Goal: Task Accomplishment & Management: Complete application form

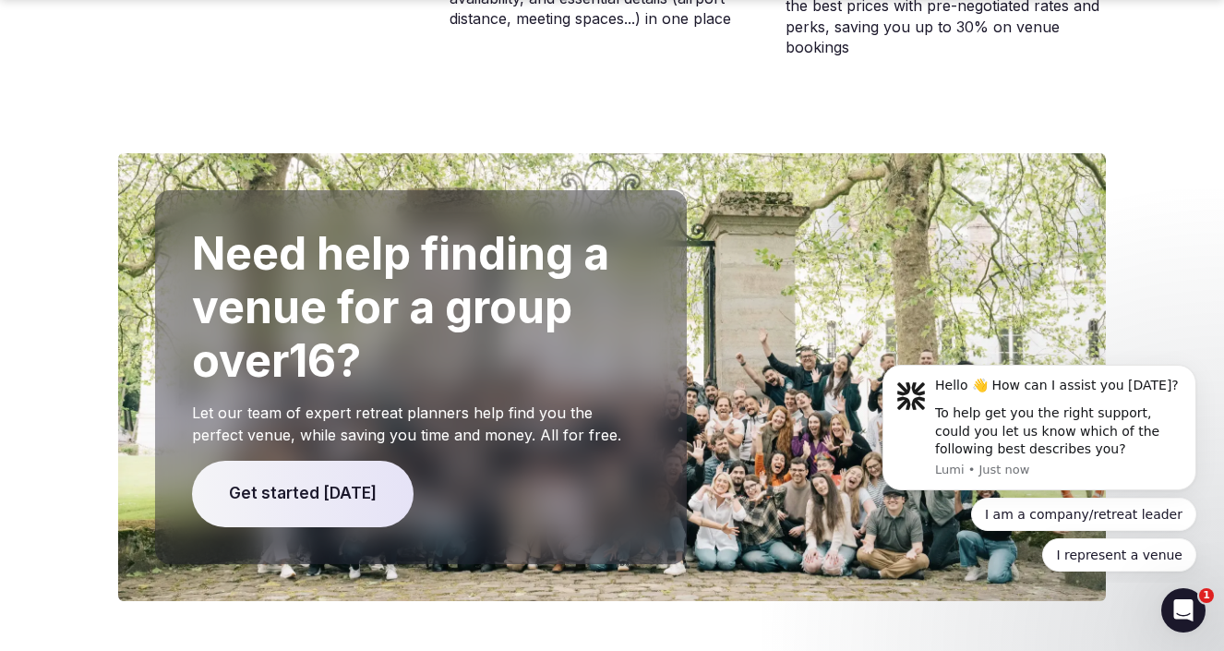
scroll to position [3904, 0]
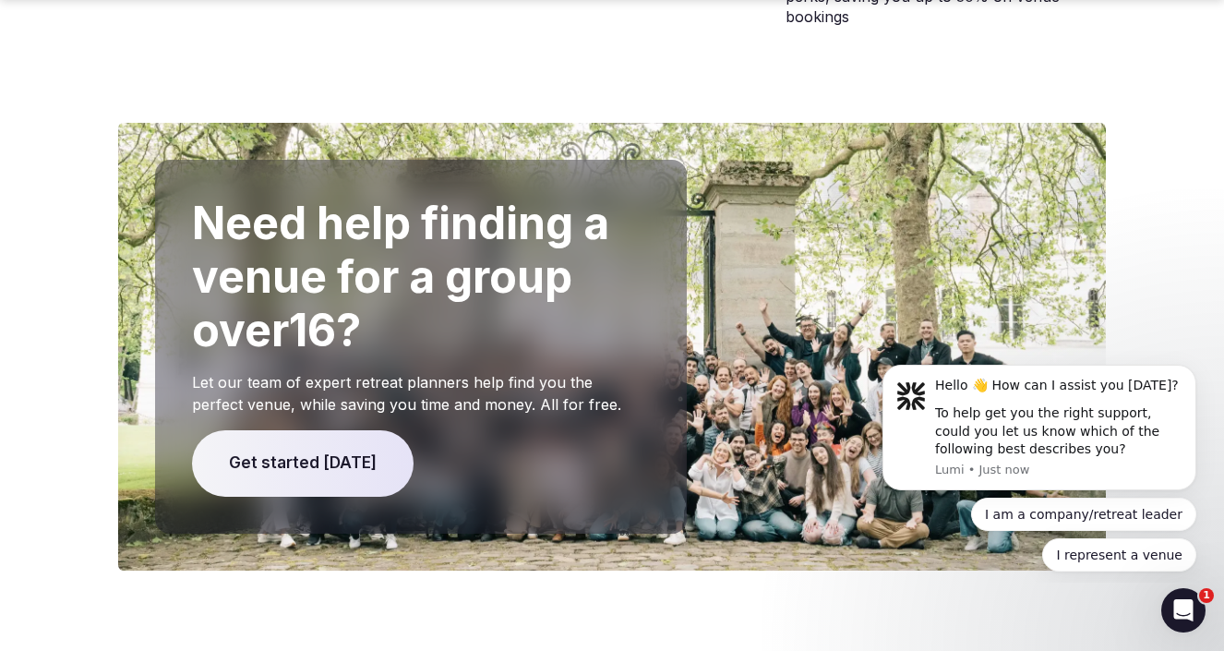
click at [335, 430] on span "Get started [DATE]" at bounding box center [303, 463] width 222 height 66
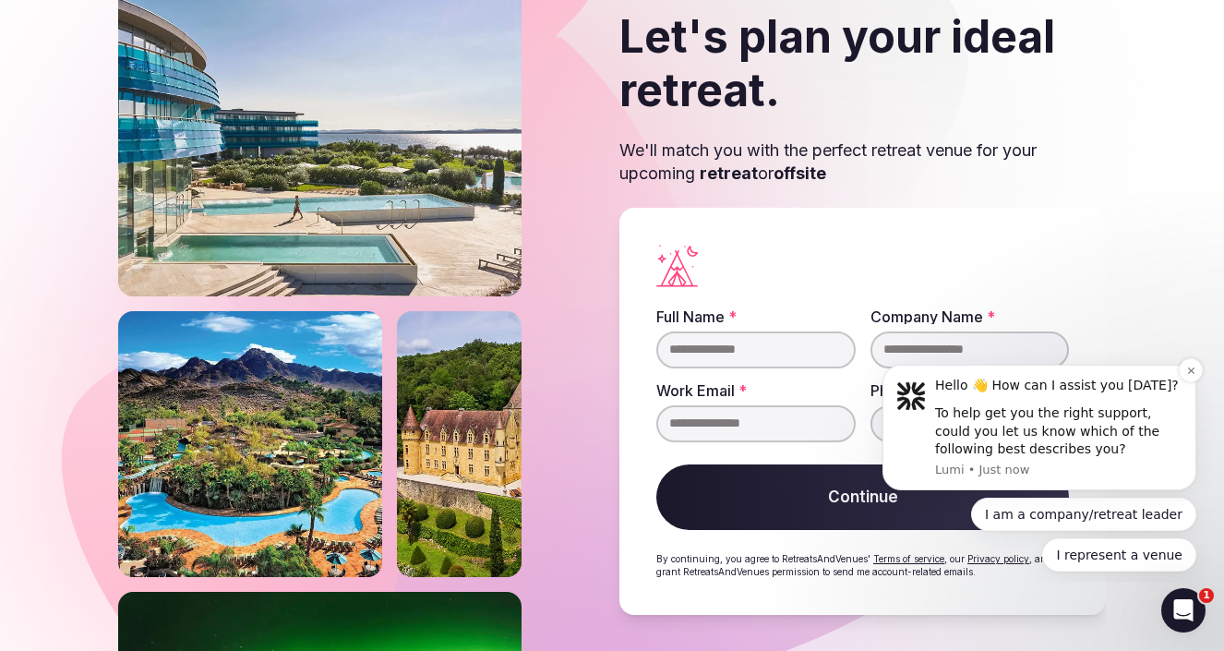
scroll to position [92, 0]
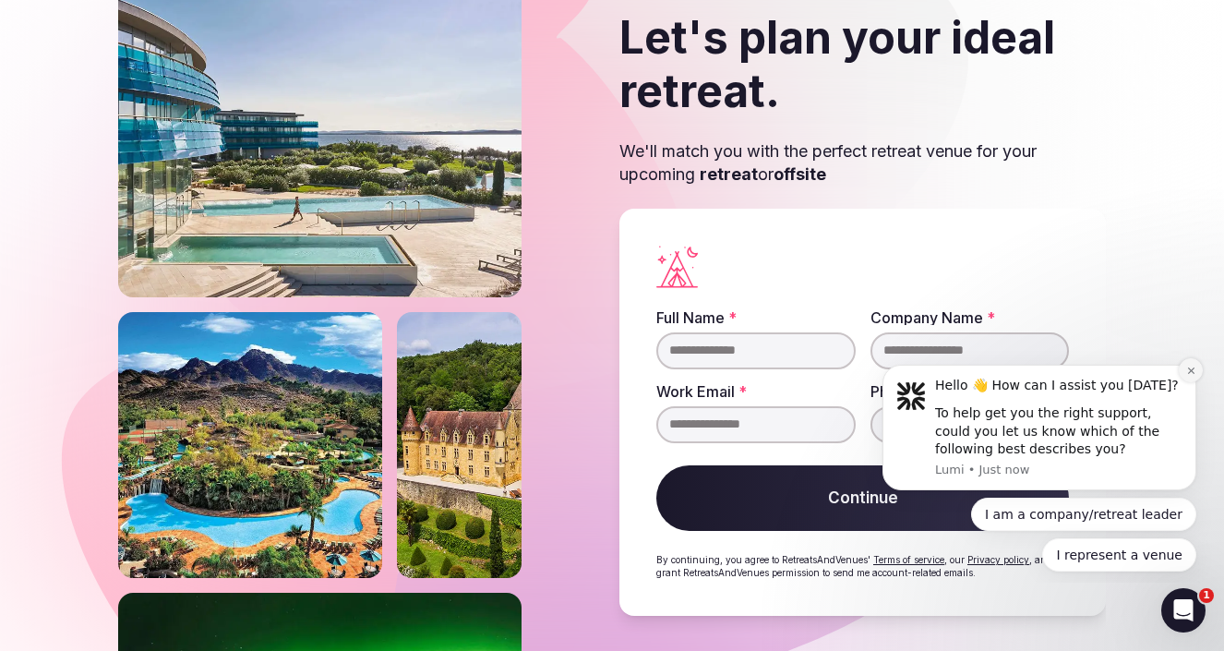
click at [1191, 375] on icon "Dismiss notification" at bounding box center [1191, 371] width 10 height 10
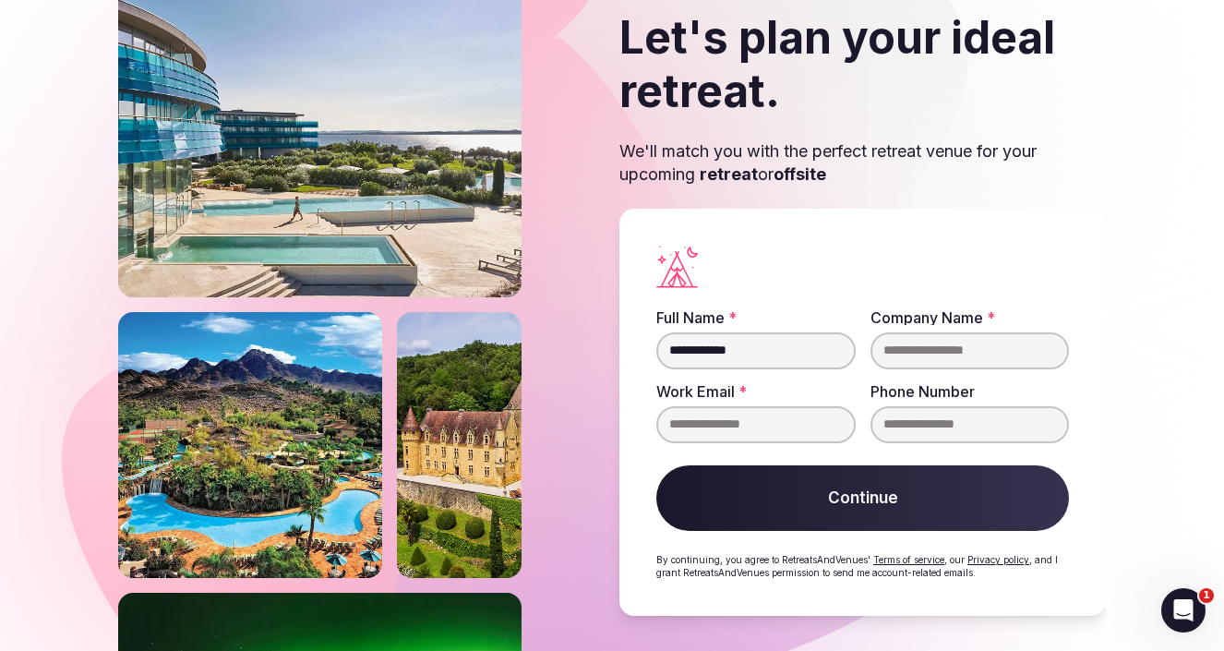
type input "**********"
click at [763, 498] on button "Continue" at bounding box center [862, 498] width 413 height 66
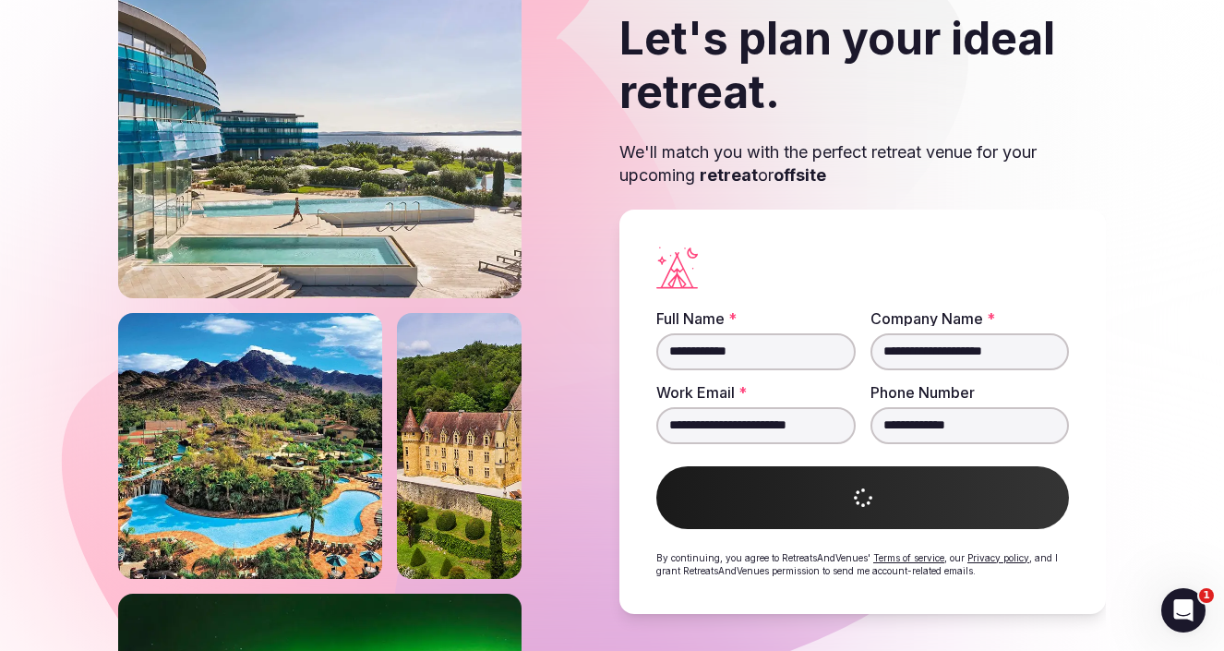
scroll to position [71, 0]
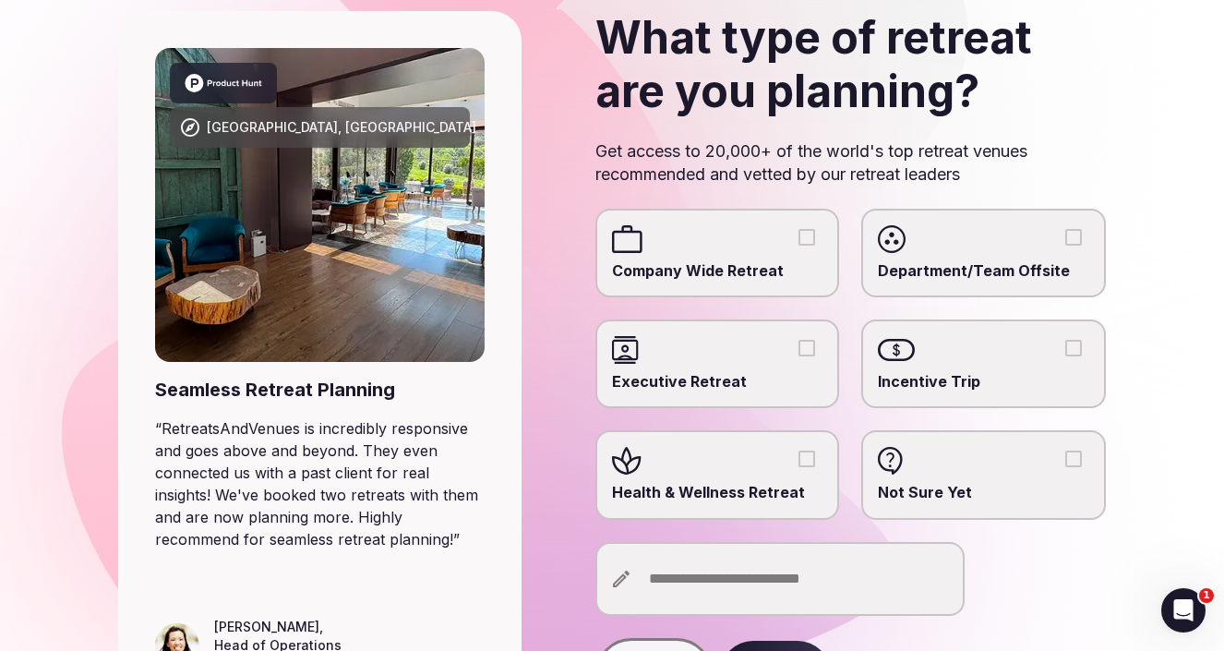
scroll to position [129, 0]
click at [758, 490] on span "Health & Wellness Retreat" at bounding box center [717, 492] width 211 height 20
click at [799, 467] on button "Health & Wellness Retreat" at bounding box center [807, 459] width 17 height 17
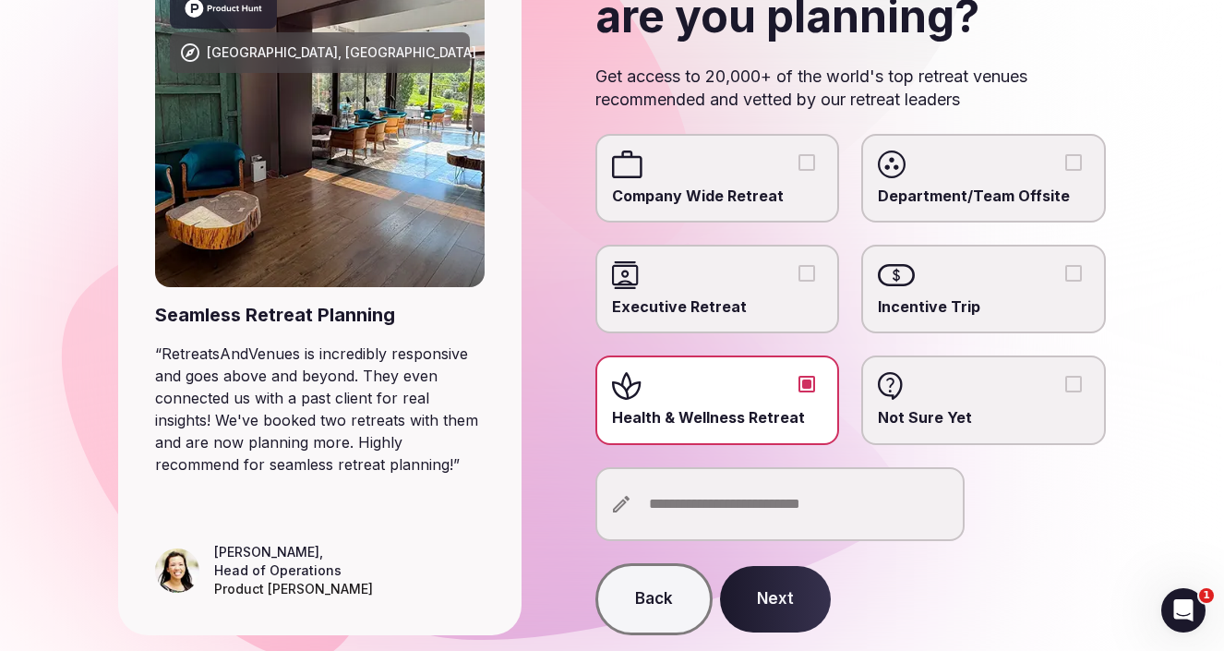
scroll to position [210, 0]
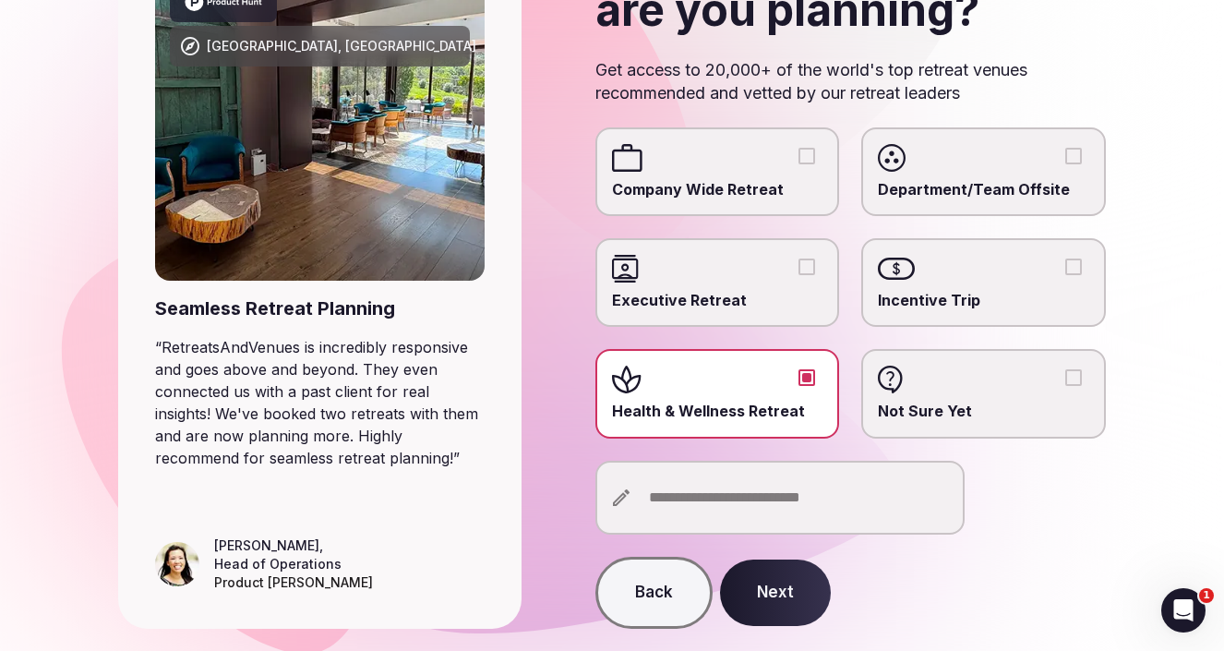
click at [775, 595] on button "Next" at bounding box center [775, 592] width 111 height 66
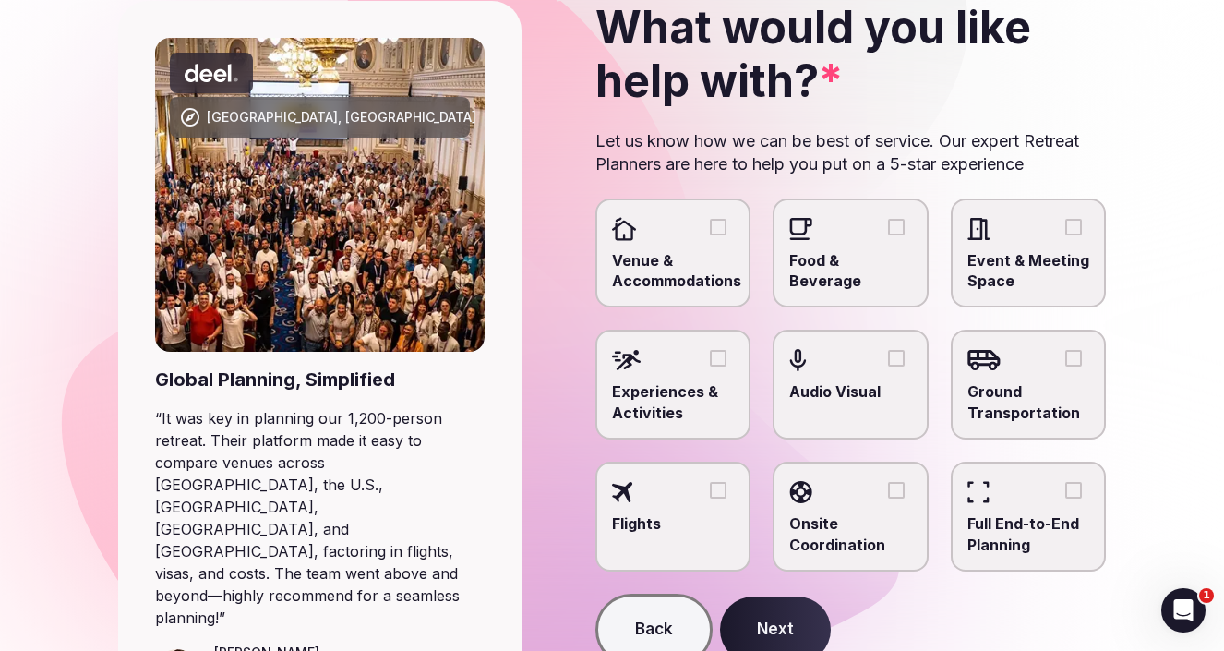
scroll to position [142, 0]
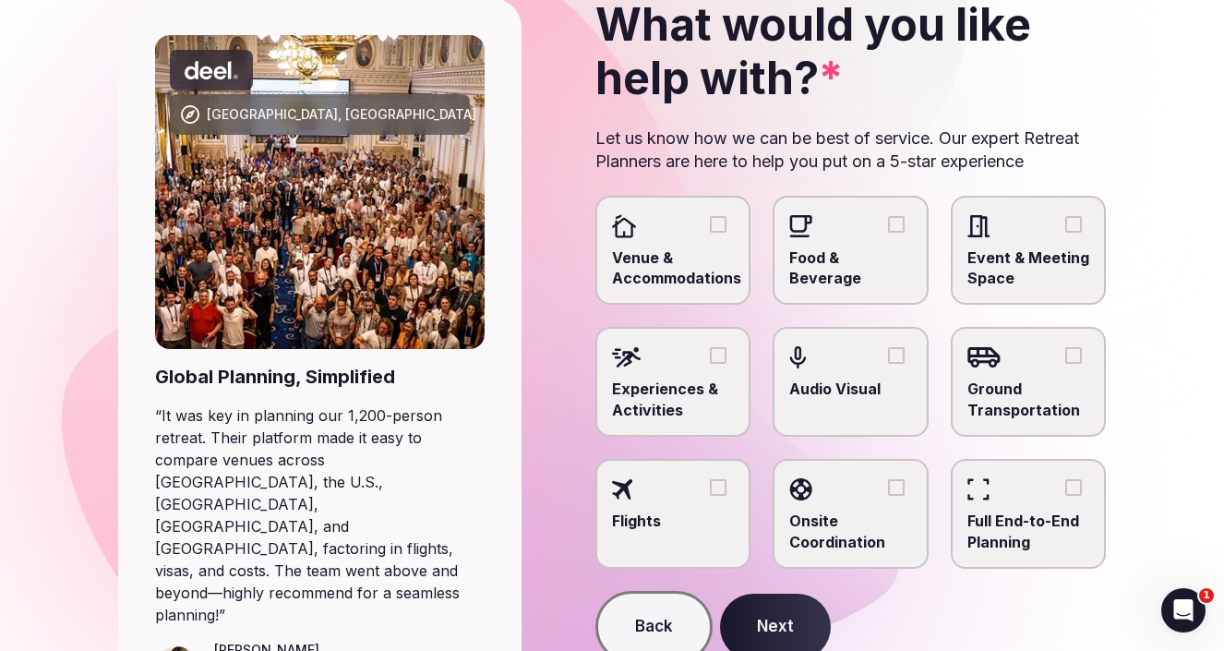
click at [703, 254] on span "Venue & Accommodations" at bounding box center [673, 268] width 123 height 42
click at [710, 233] on button "Venue & Accommodations" at bounding box center [718, 224] width 17 height 17
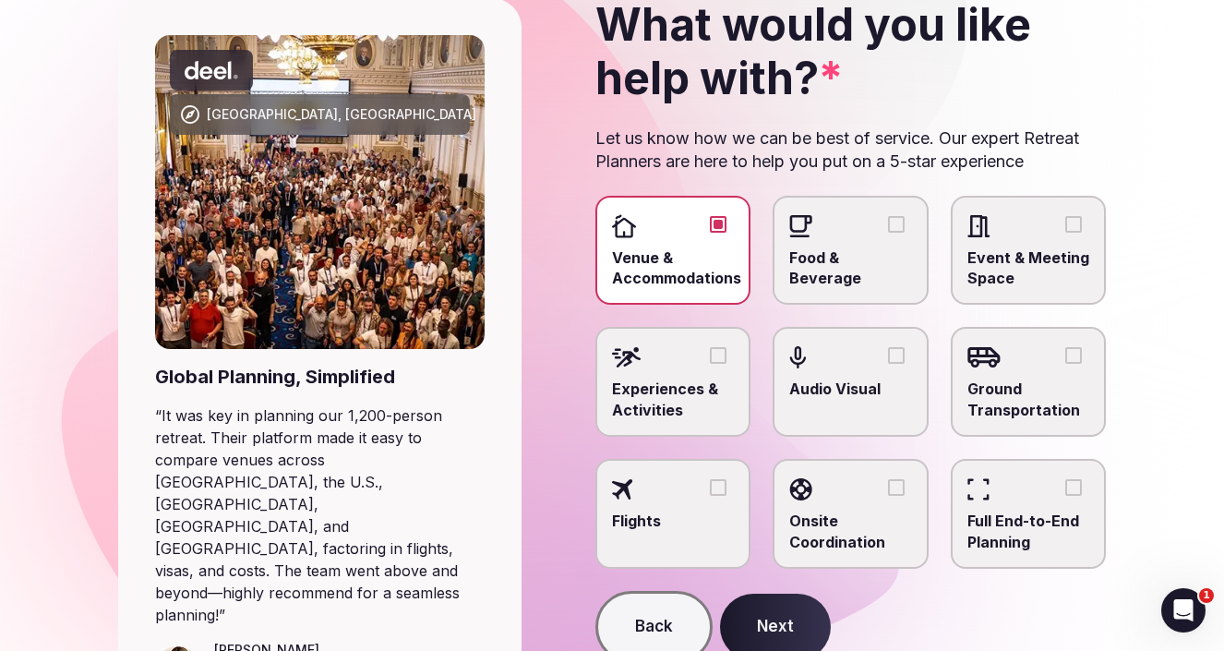
click at [1068, 385] on span "Ground Transportation" at bounding box center [1028, 399] width 123 height 42
click at [1068, 364] on button "Ground Transportation" at bounding box center [1073, 355] width 17 height 17
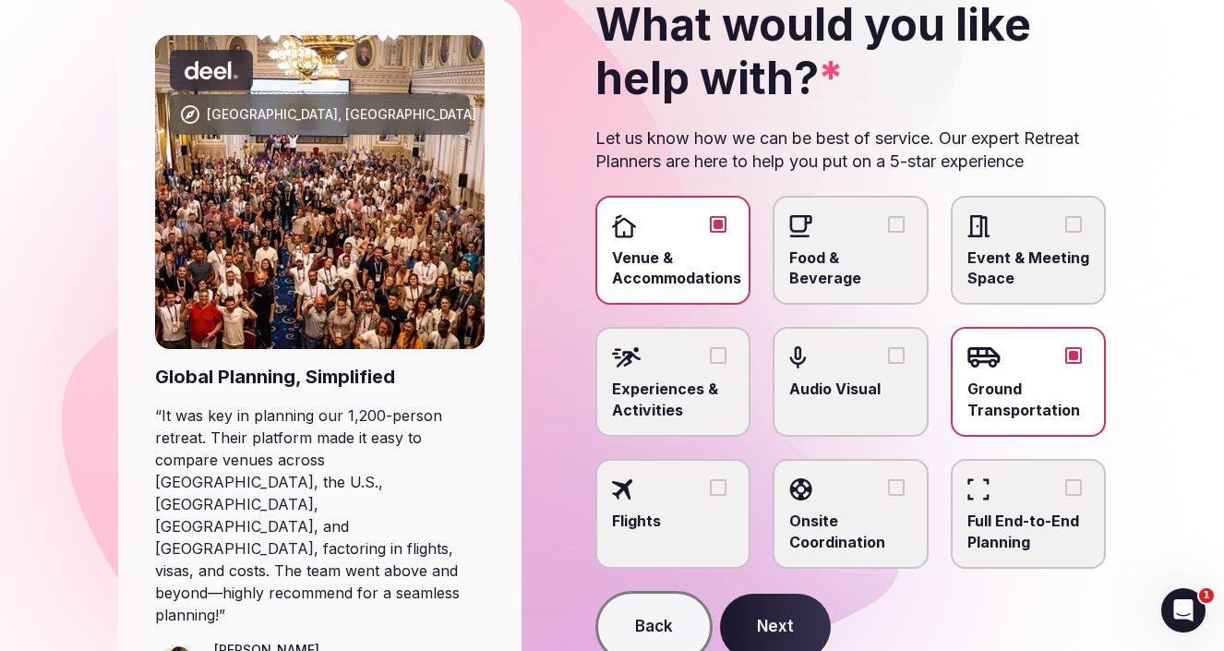
click at [763, 624] on button "Next" at bounding box center [775, 627] width 111 height 66
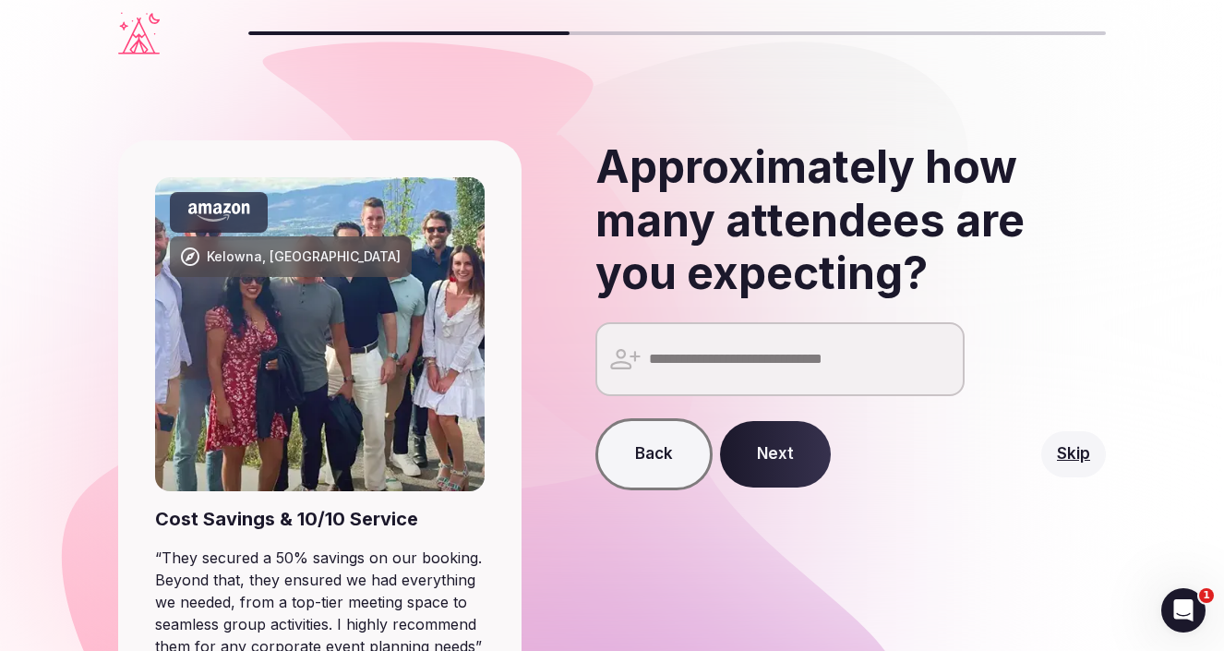
click at [823, 380] on input "number" at bounding box center [779, 359] width 369 height 74
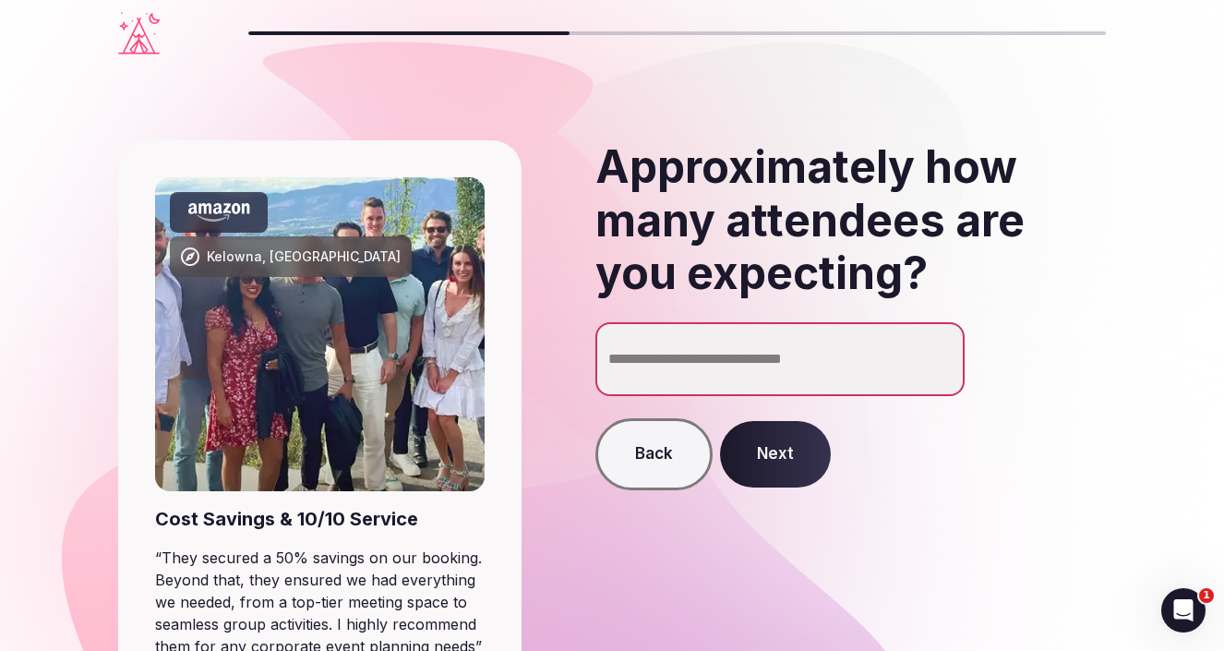
type input "**"
click at [788, 455] on button "Next" at bounding box center [775, 454] width 111 height 66
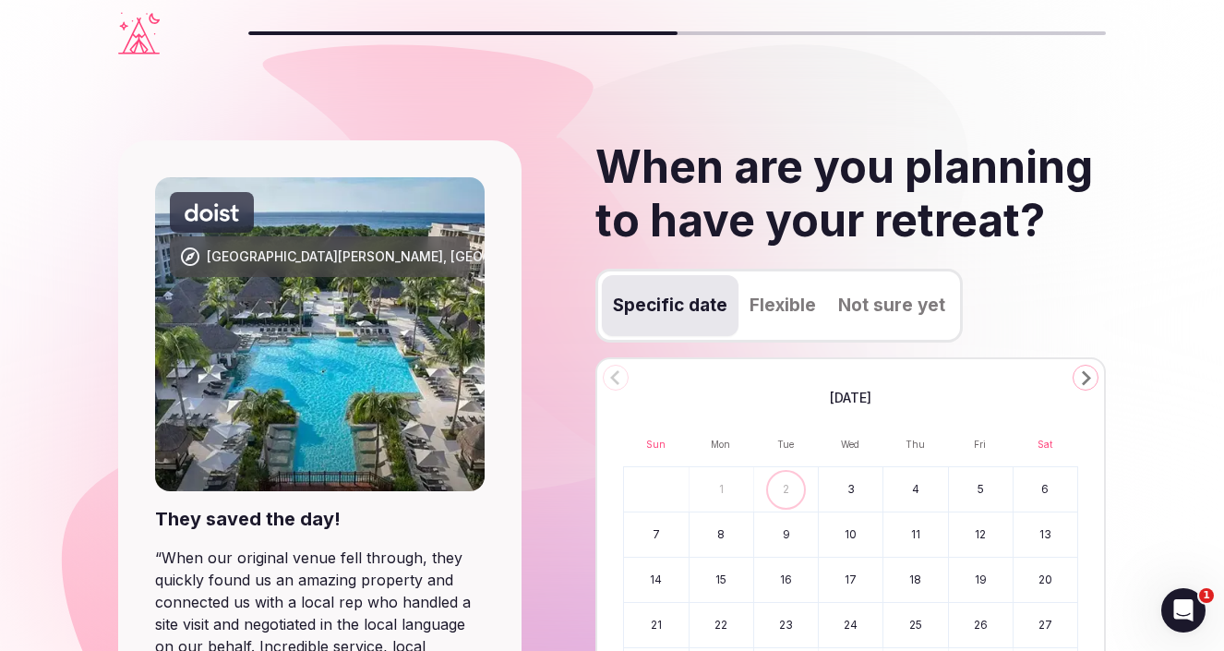
scroll to position [101, 0]
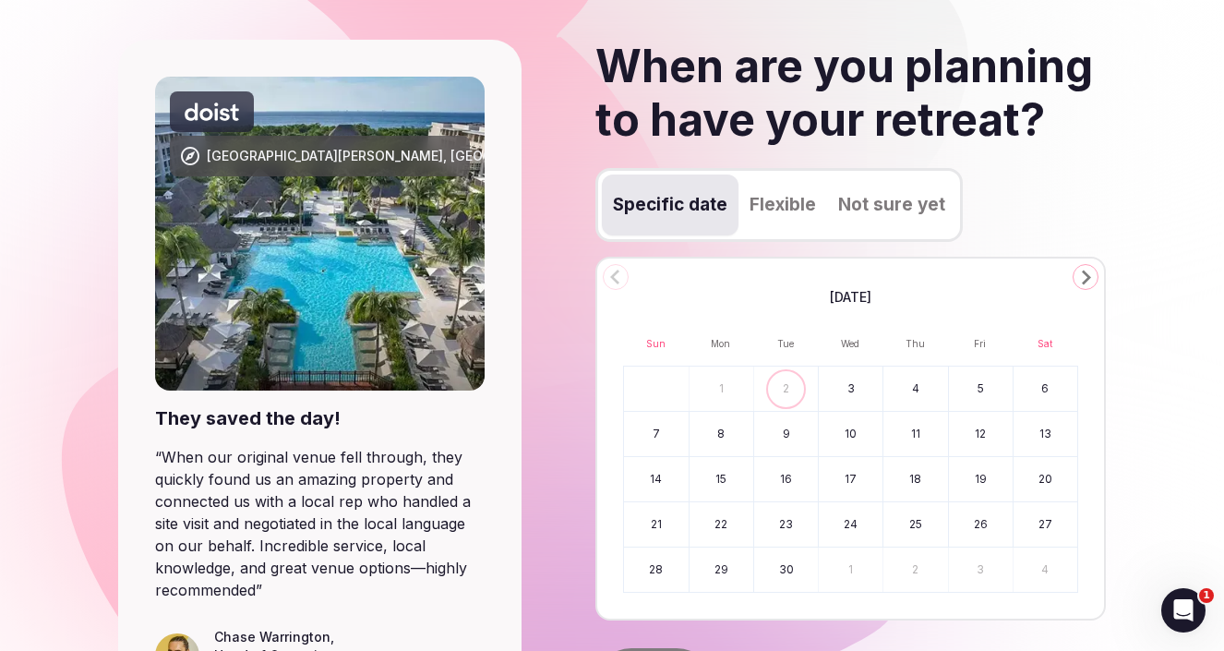
click at [1088, 273] on icon "Go to the Next Month" at bounding box center [1086, 277] width 22 height 22
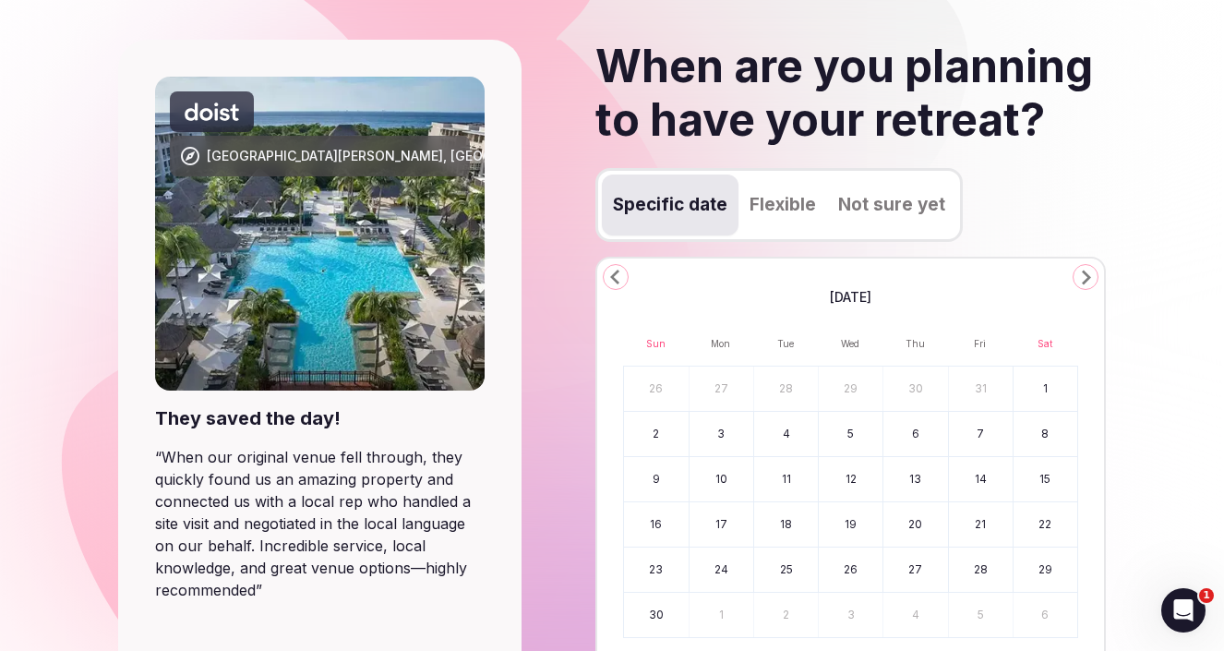
click at [1088, 273] on icon "Go to the Next Month" at bounding box center [1086, 277] width 22 height 22
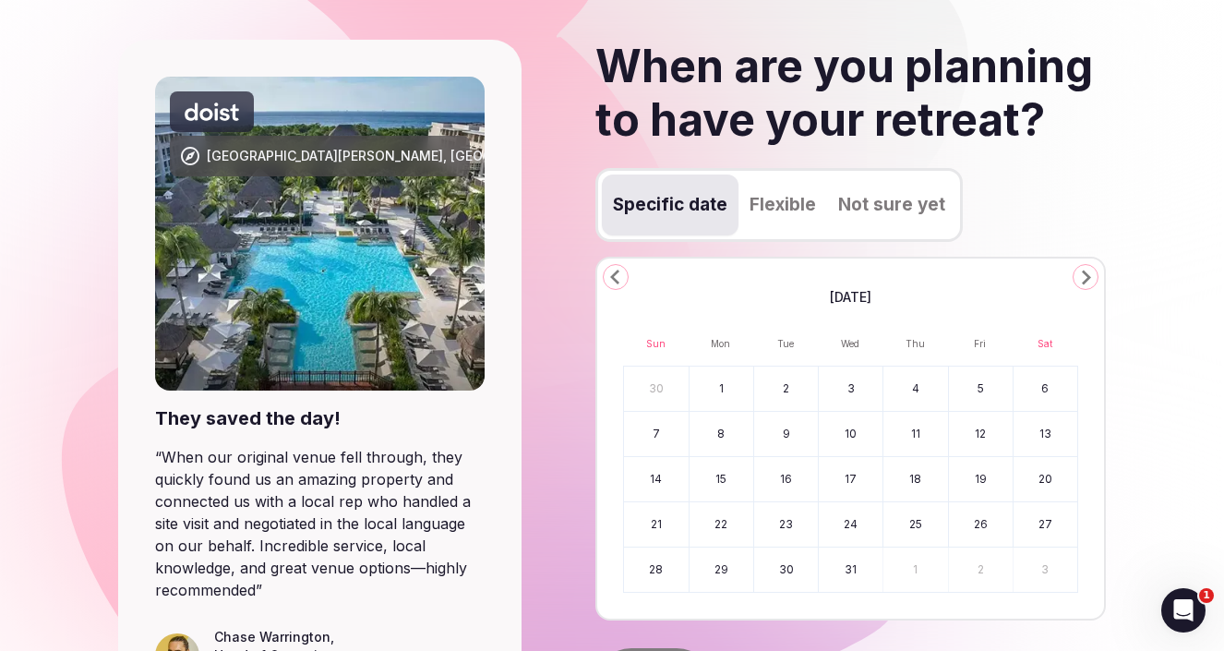
click at [1088, 273] on icon "Go to the Next Month" at bounding box center [1086, 277] width 22 height 22
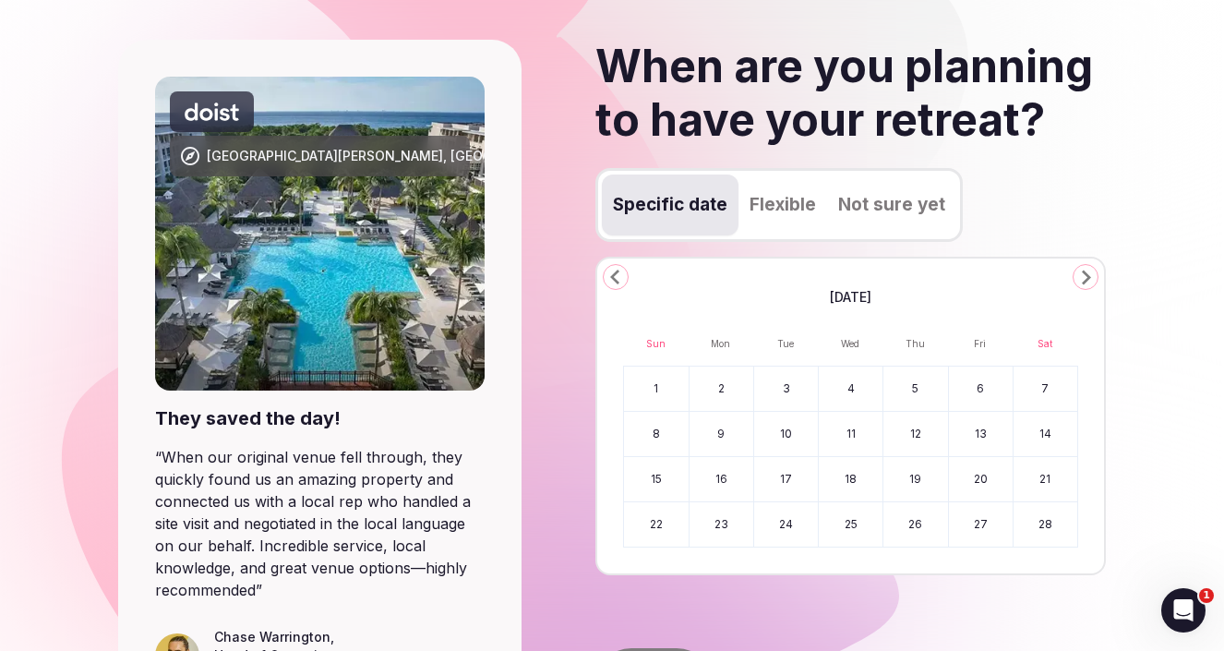
click at [1088, 273] on icon "Go to the Next Month" at bounding box center [1086, 277] width 22 height 22
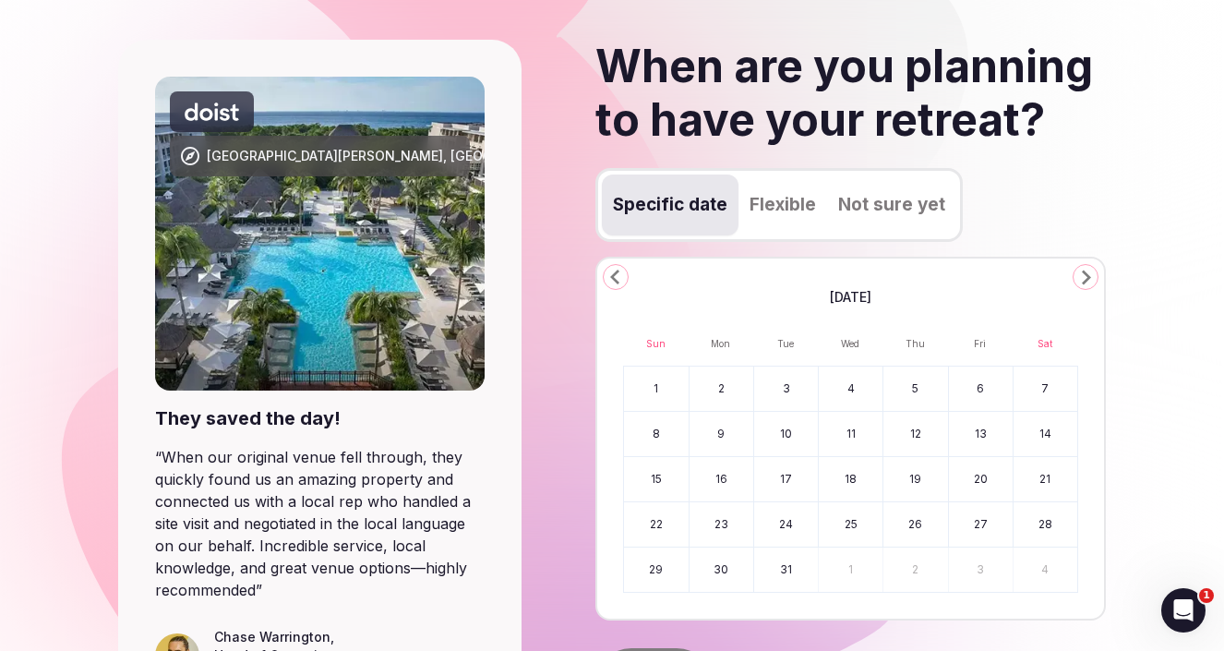
click at [1088, 273] on icon "Go to the Next Month" at bounding box center [1086, 277] width 22 height 22
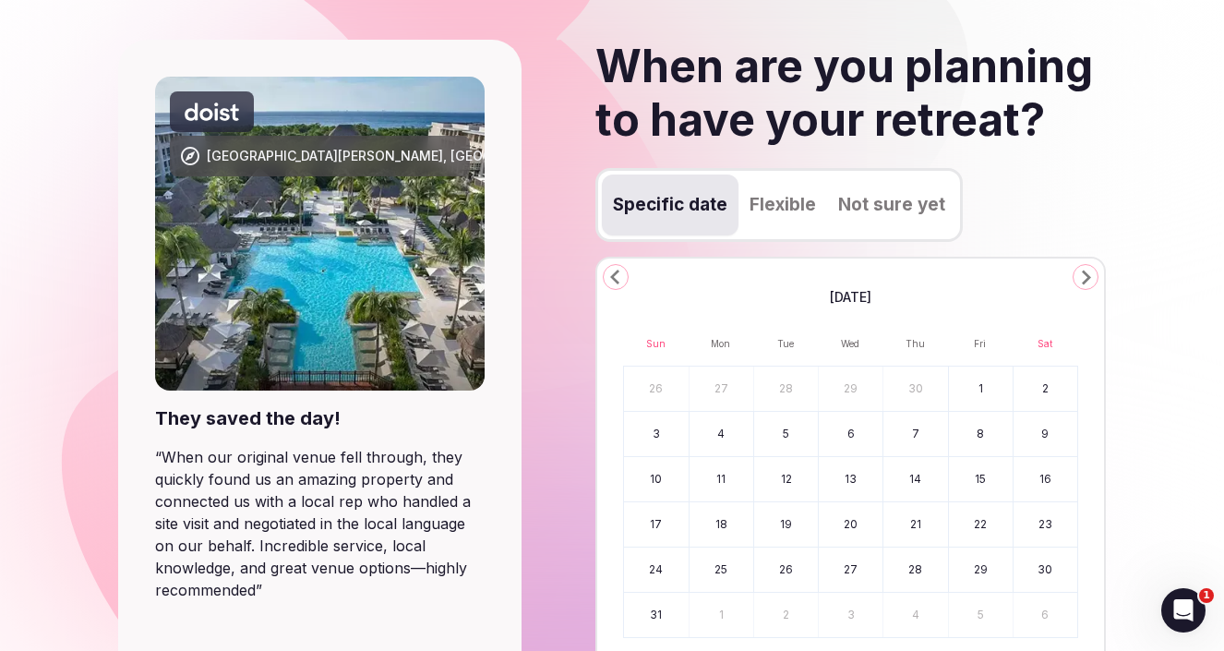
click at [1088, 273] on icon "Go to the Next Month" at bounding box center [1086, 277] width 22 height 22
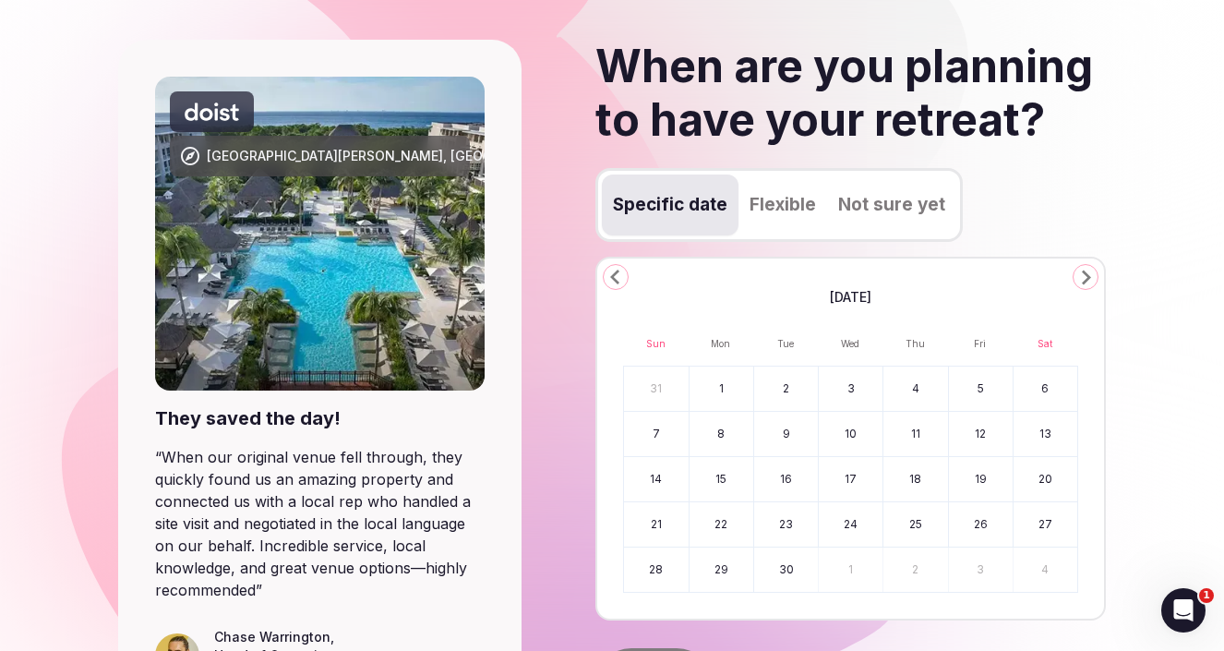
click at [1088, 273] on icon "Go to the Next Month" at bounding box center [1086, 277] width 22 height 22
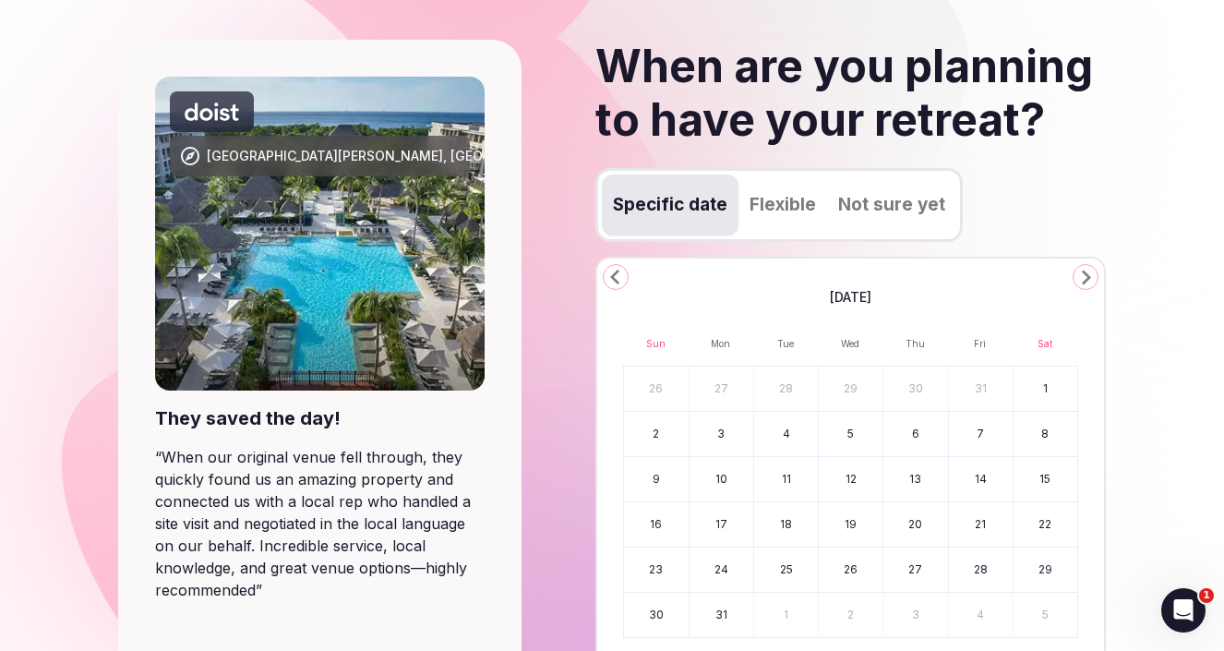
click at [1088, 273] on icon "Go to the Next Month" at bounding box center [1086, 277] width 22 height 22
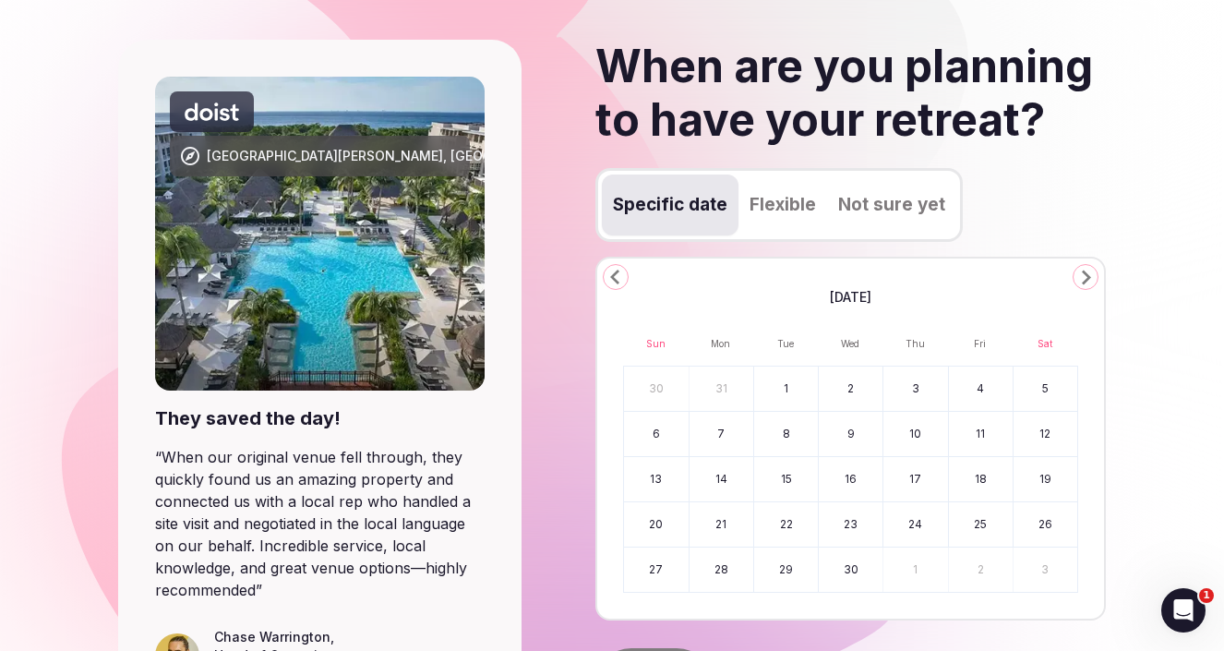
click at [1088, 273] on icon "Go to the Next Month" at bounding box center [1086, 277] width 22 height 22
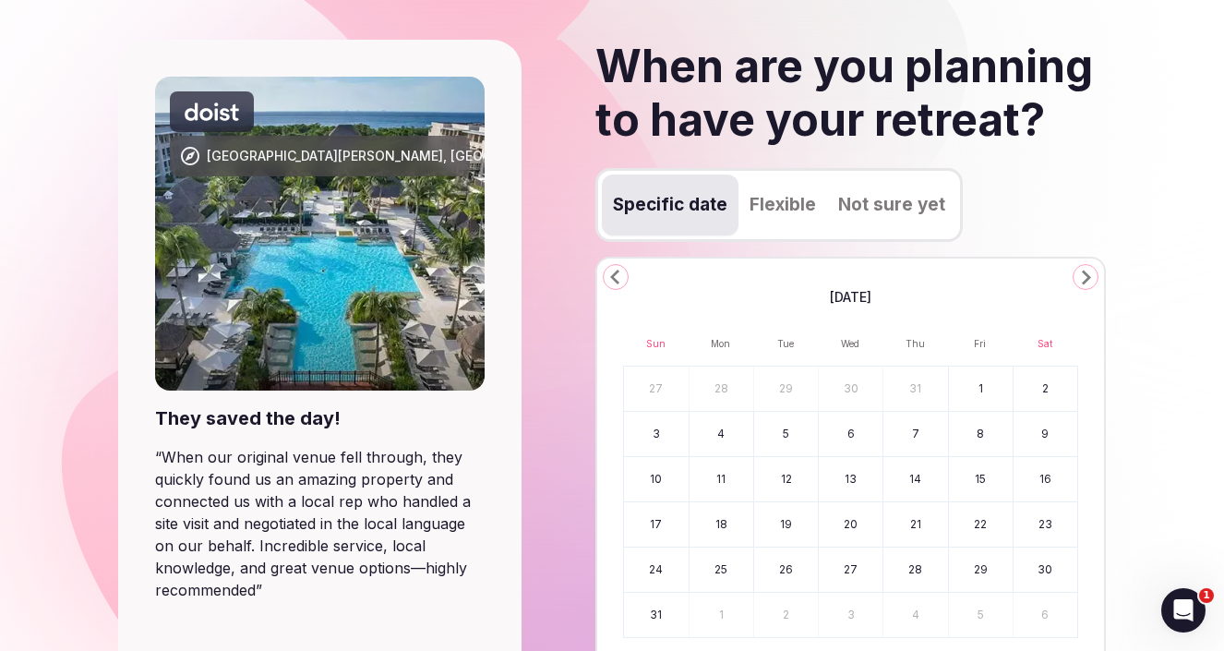
click at [1088, 273] on icon "Go to the Next Month" at bounding box center [1086, 277] width 22 height 22
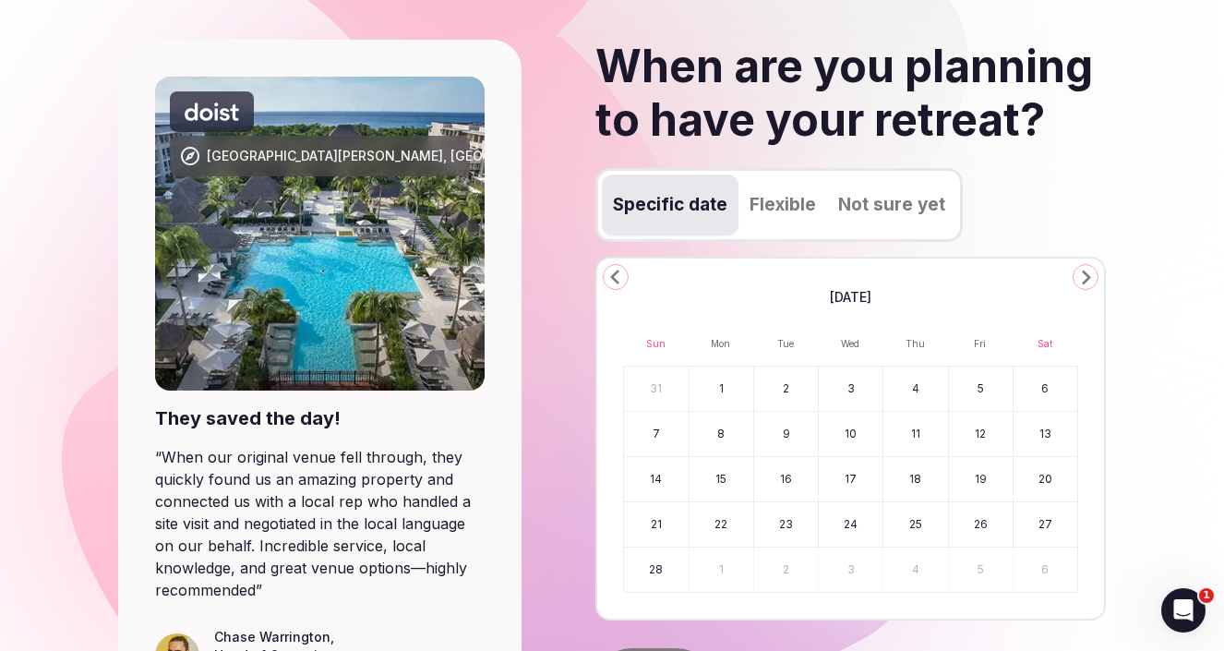
click at [1088, 273] on icon "Go to the Next Month" at bounding box center [1086, 277] width 22 height 22
click at [660, 485] on button "11" at bounding box center [656, 479] width 65 height 44
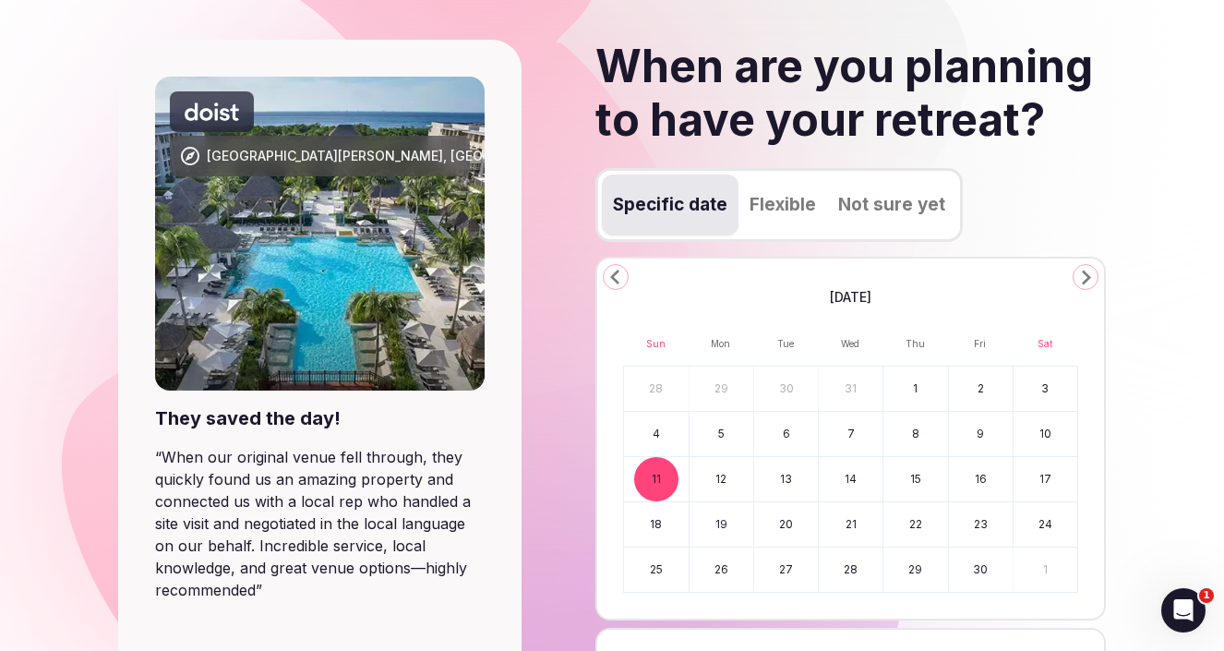
click at [1046, 486] on button "17" at bounding box center [1046, 479] width 64 height 44
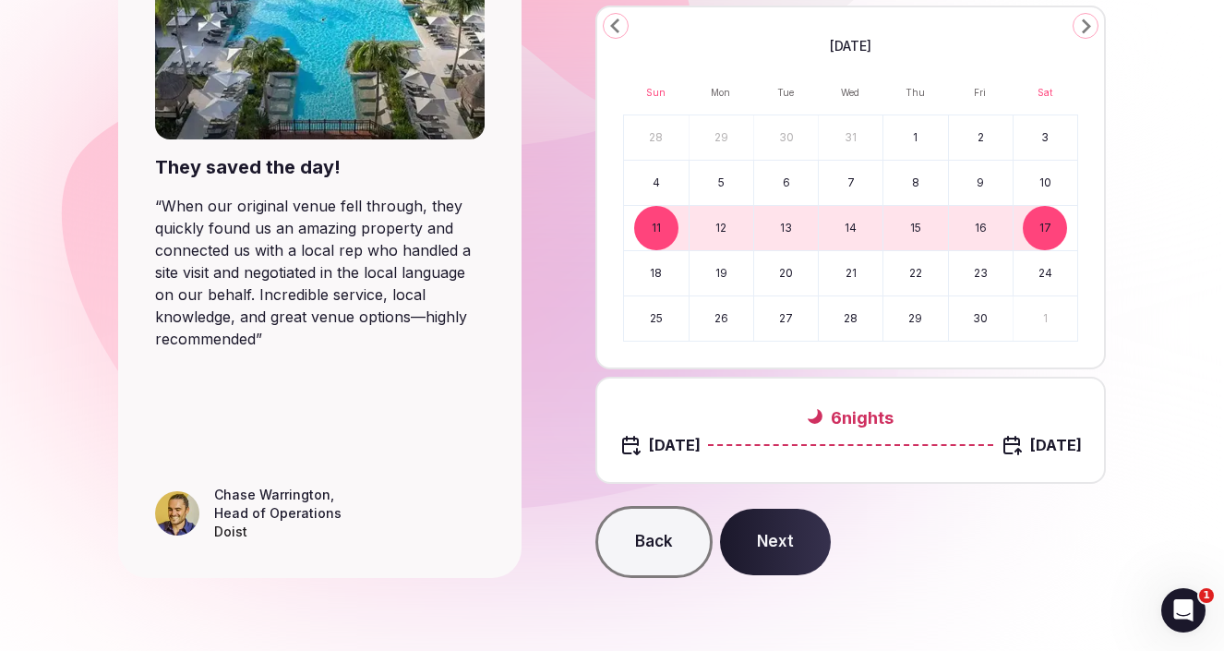
scroll to position [351, 0]
click at [801, 526] on button "Next" at bounding box center [775, 543] width 111 height 66
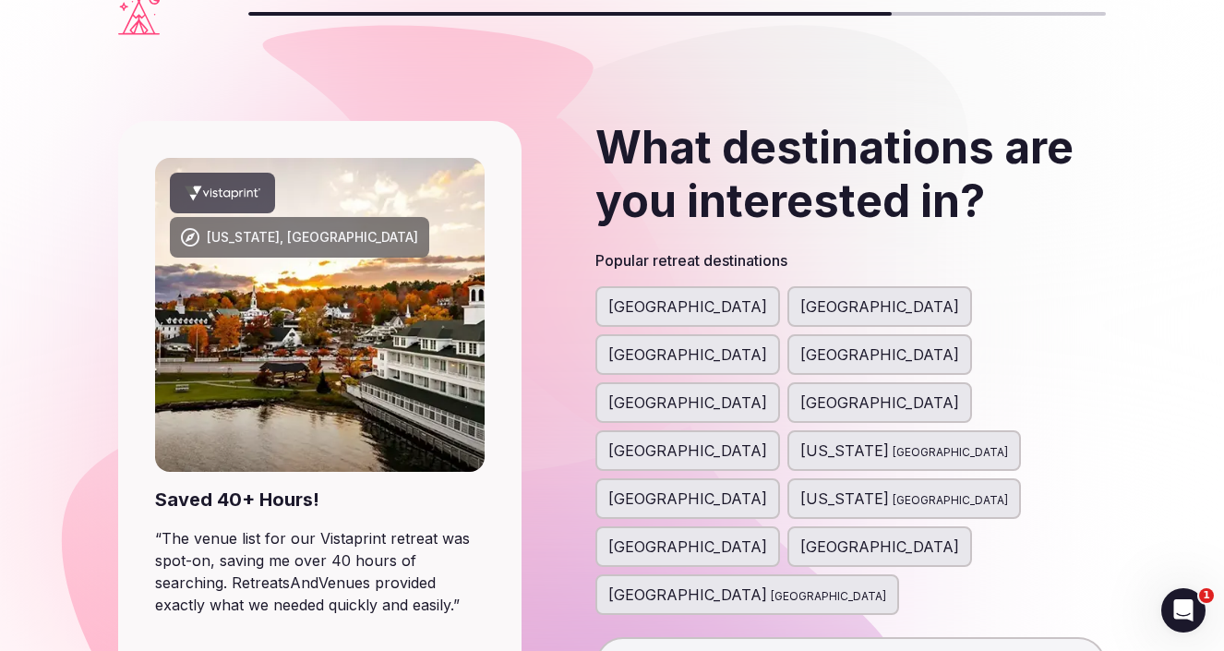
scroll to position [28, 0]
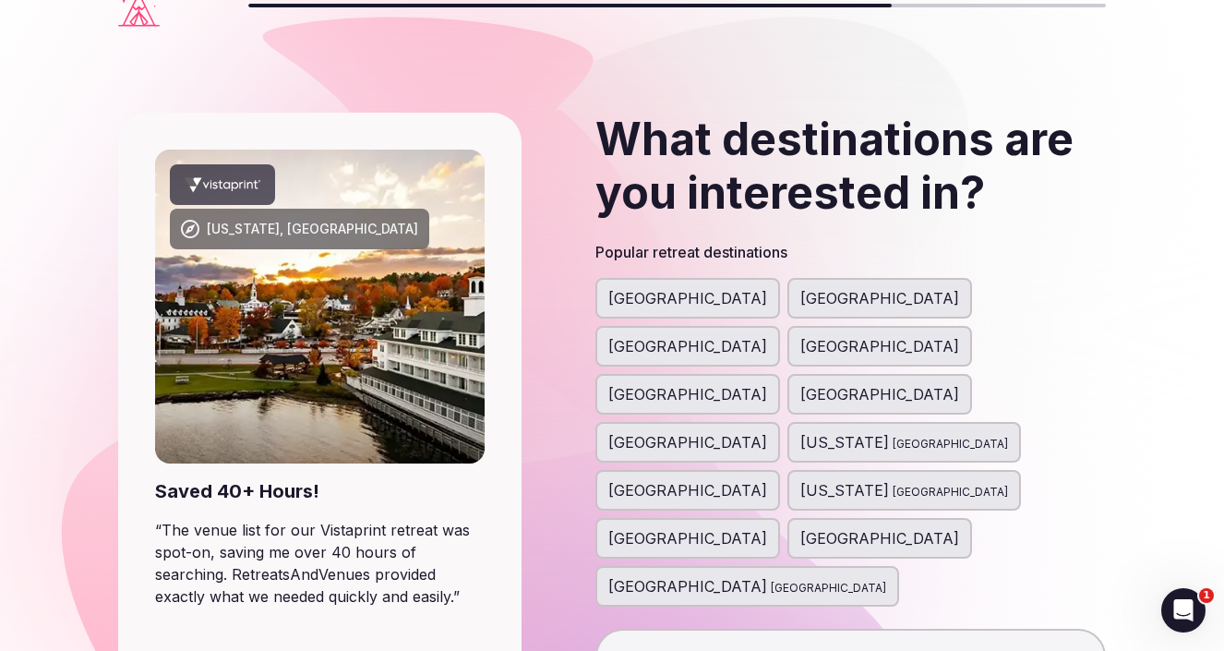
click at [767, 383] on span "[GEOGRAPHIC_DATA]" at bounding box center [687, 394] width 159 height 22
click at [726, 431] on span "[GEOGRAPHIC_DATA]" at bounding box center [687, 442] width 159 height 22
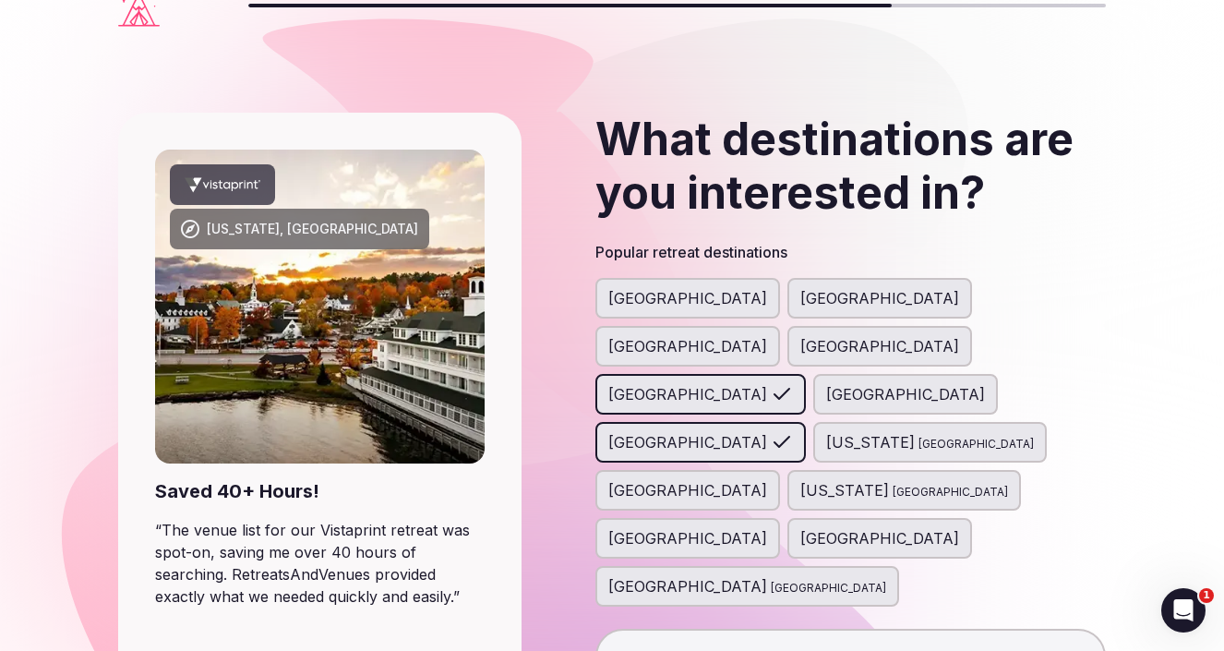
click at [826, 383] on span "[GEOGRAPHIC_DATA]" at bounding box center [905, 394] width 159 height 22
click at [957, 326] on div "[GEOGRAPHIC_DATA]" at bounding box center [879, 346] width 185 height 41
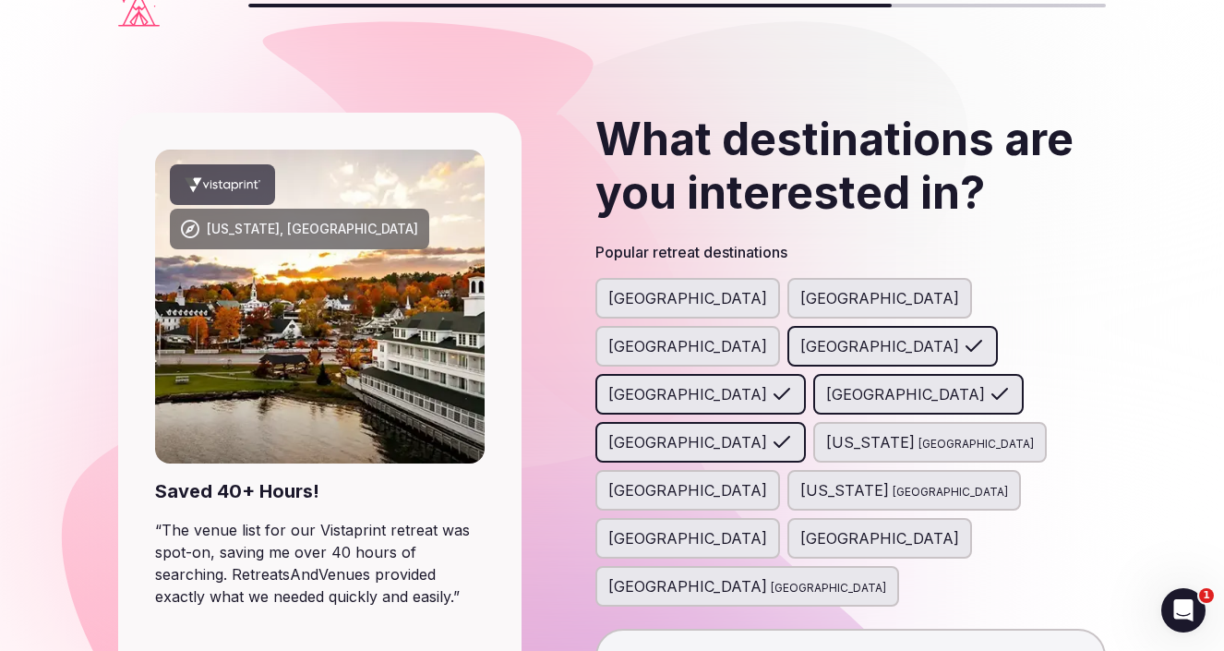
click at [775, 422] on div "[GEOGRAPHIC_DATA]" at bounding box center [700, 442] width 210 height 41
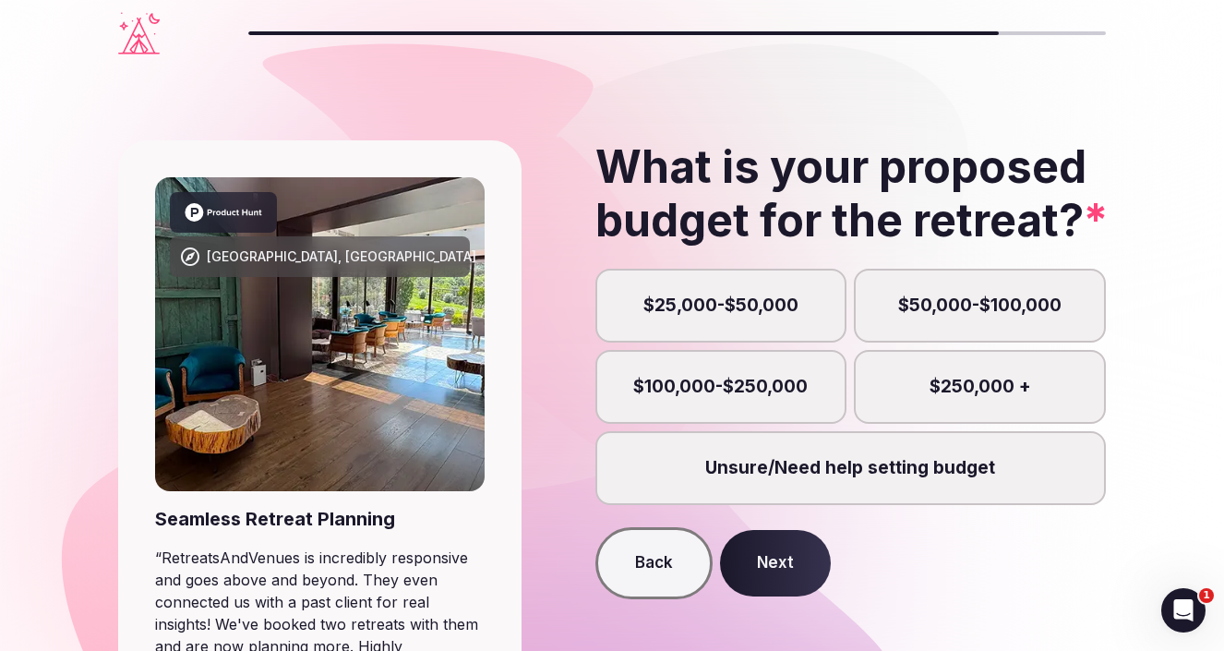
click at [792, 299] on label "$25,000-$50,000" at bounding box center [721, 306] width 252 height 74
click at [739, 306] on button "$25,000-$50,000" at bounding box center [729, 315] width 18 height 18
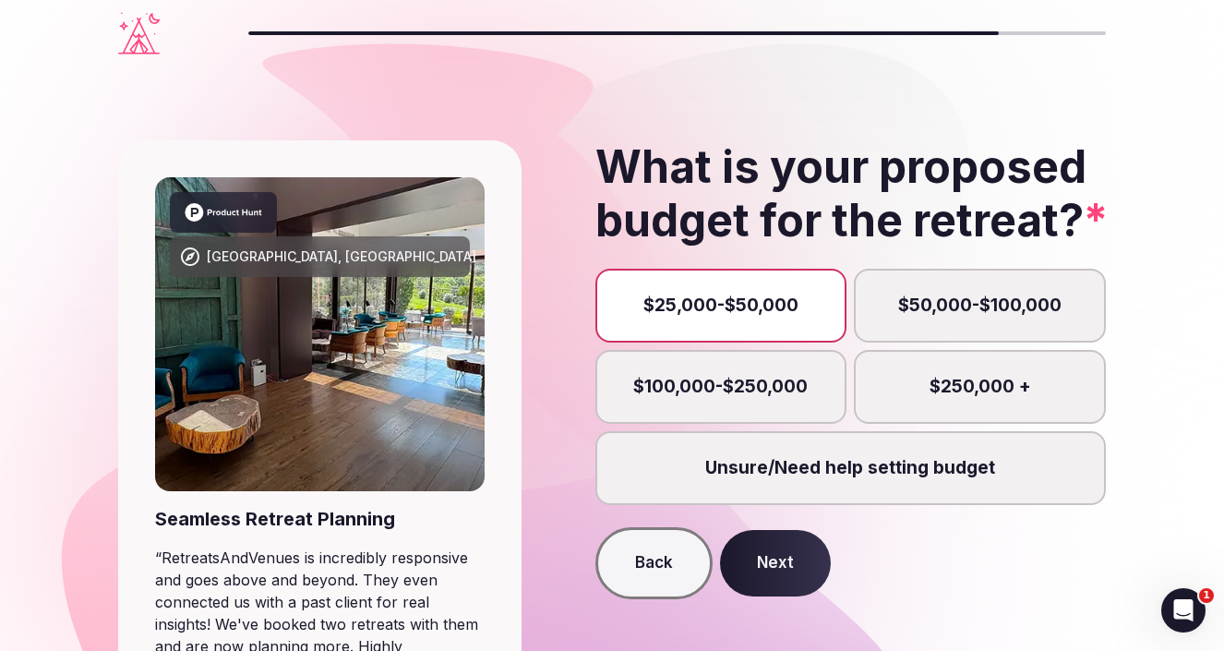
scroll to position [18, 0]
click at [771, 571] on button "Next" at bounding box center [775, 563] width 111 height 66
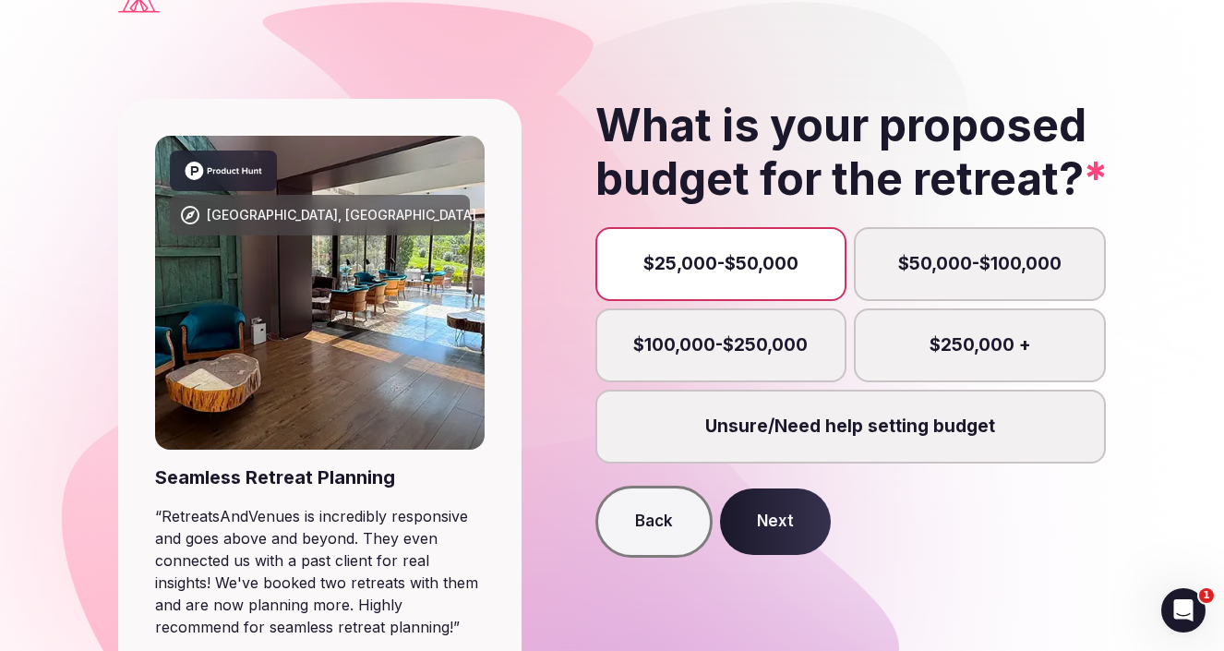
scroll to position [45, 0]
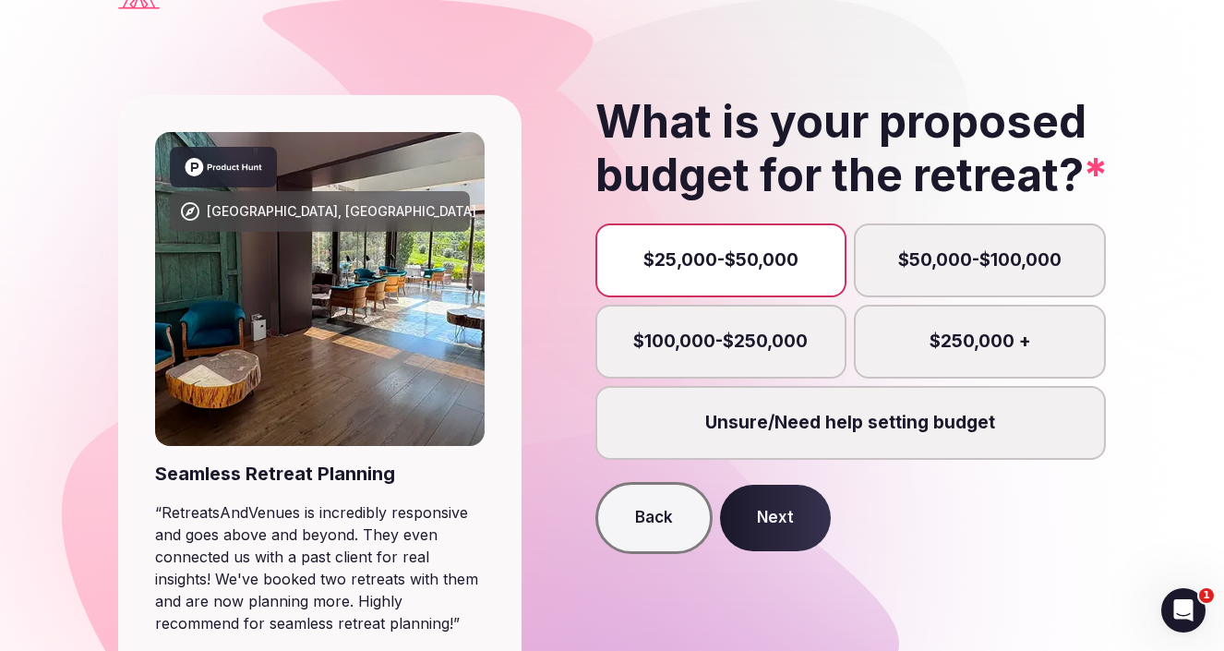
click at [755, 266] on label "$25,000-$50,000" at bounding box center [721, 260] width 252 height 74
click at [739, 266] on button "$25,000-$50,000" at bounding box center [729, 269] width 18 height 18
click at [786, 518] on button "Next" at bounding box center [775, 518] width 111 height 66
